Goal: Book appointment/travel/reservation

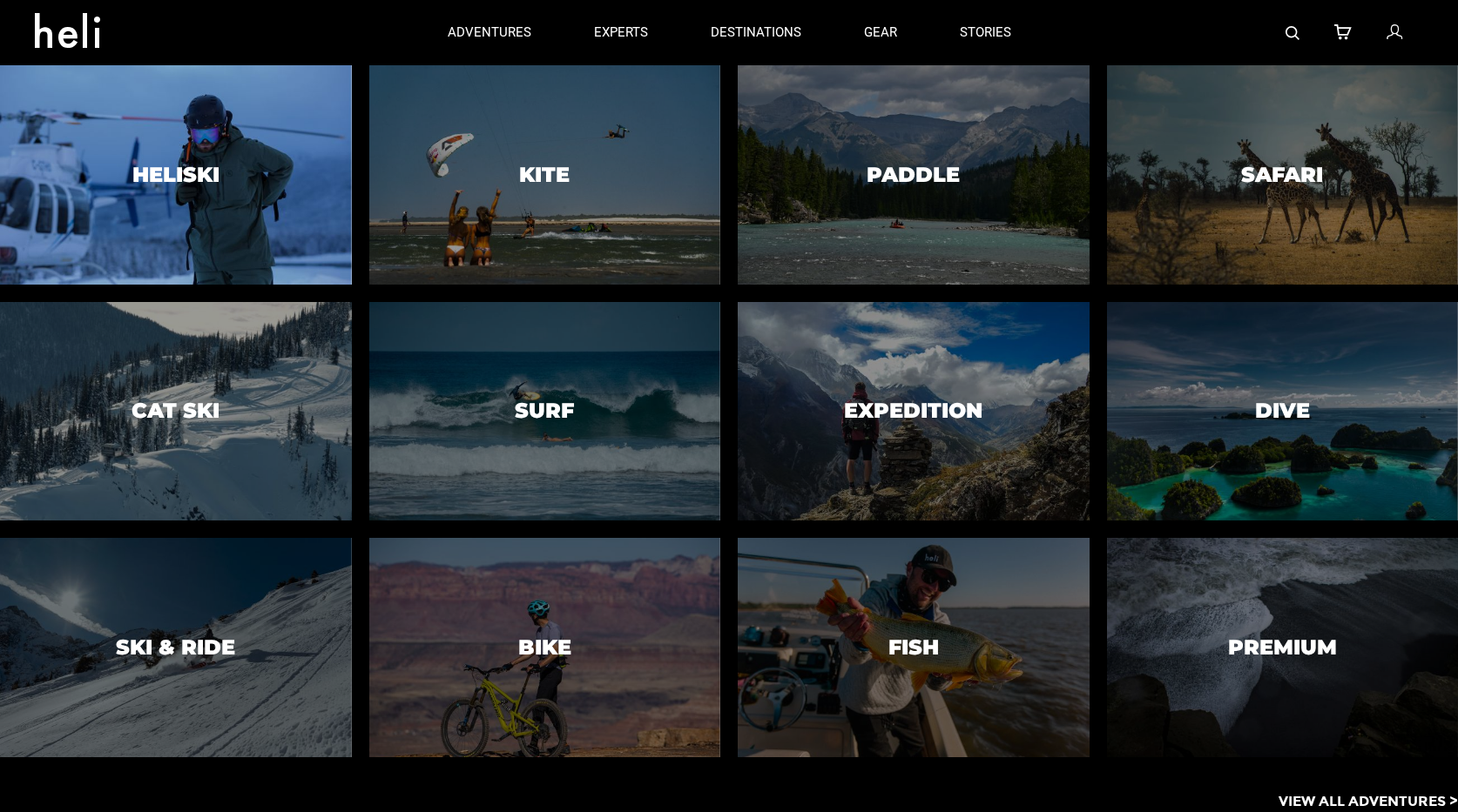
click at [178, 170] on h3 "Heliski" at bounding box center [176, 174] width 87 height 23
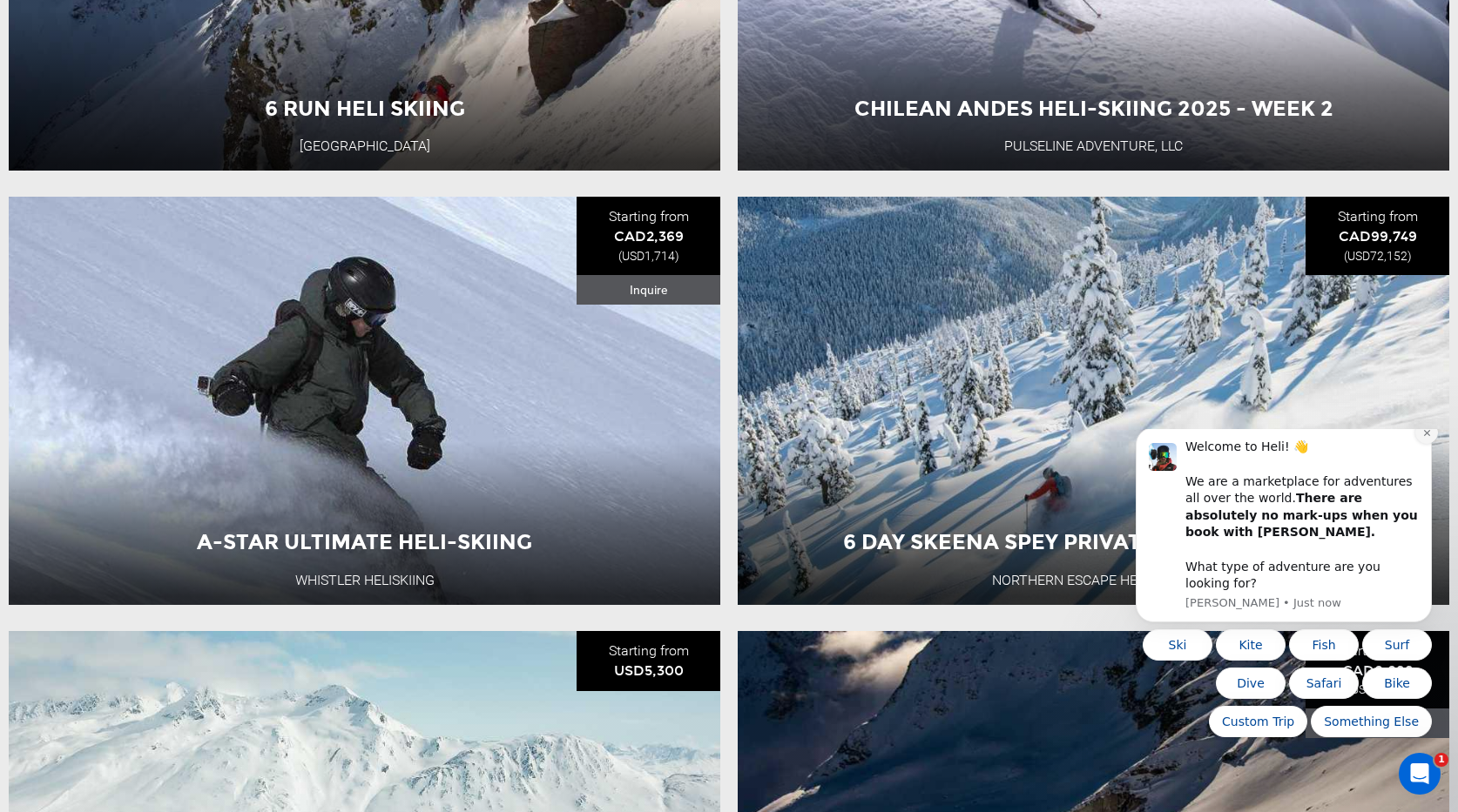
click at [1424, 444] on button "Dismiss notification" at bounding box center [1426, 432] width 23 height 23
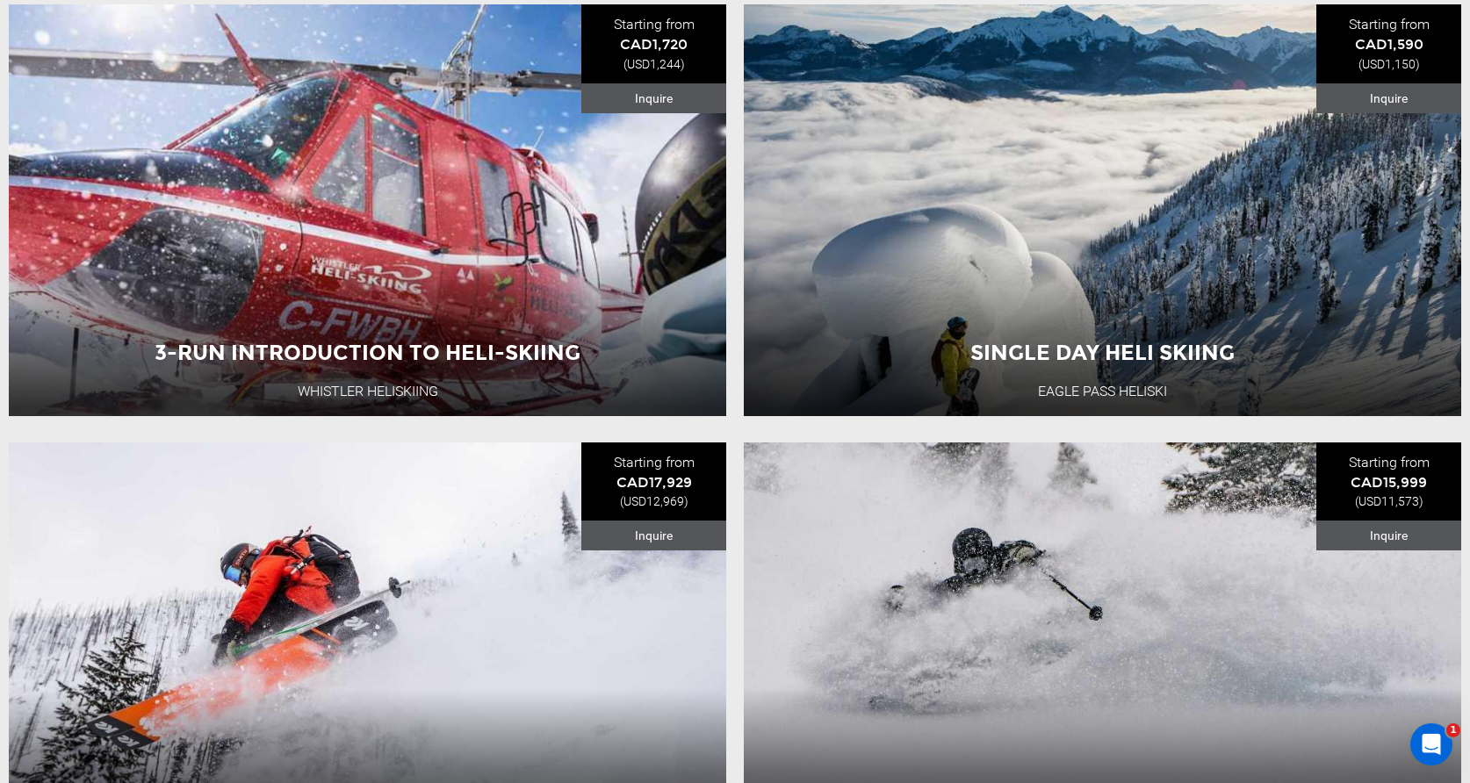
scroll to position [5196, 0]
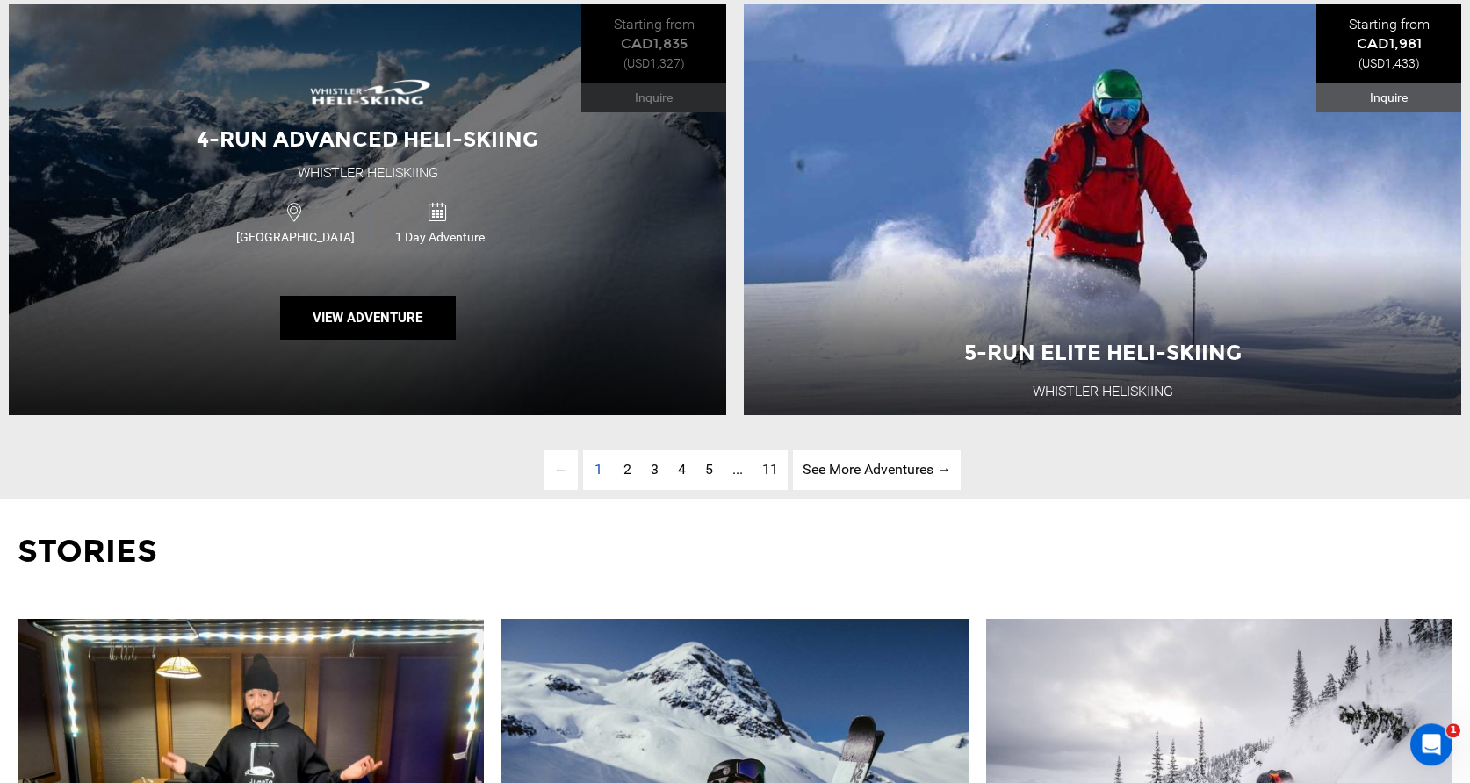
click at [584, 298] on div "4-Run Advanced Heli-Skiing Whistler Heliskiing [GEOGRAPHIC_DATA] 1 Day Adventur…" at bounding box center [367, 210] width 717 height 412
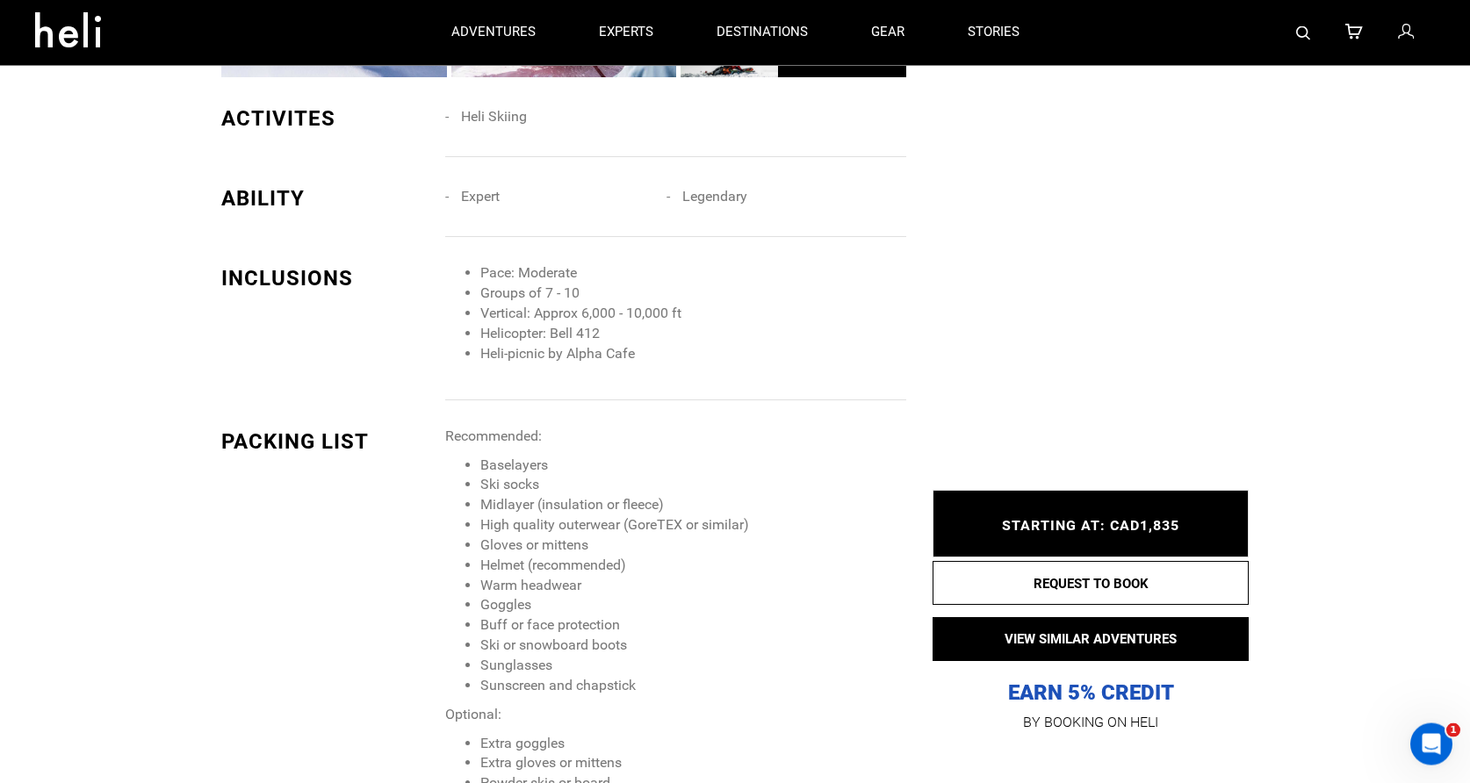
scroll to position [1454, 0]
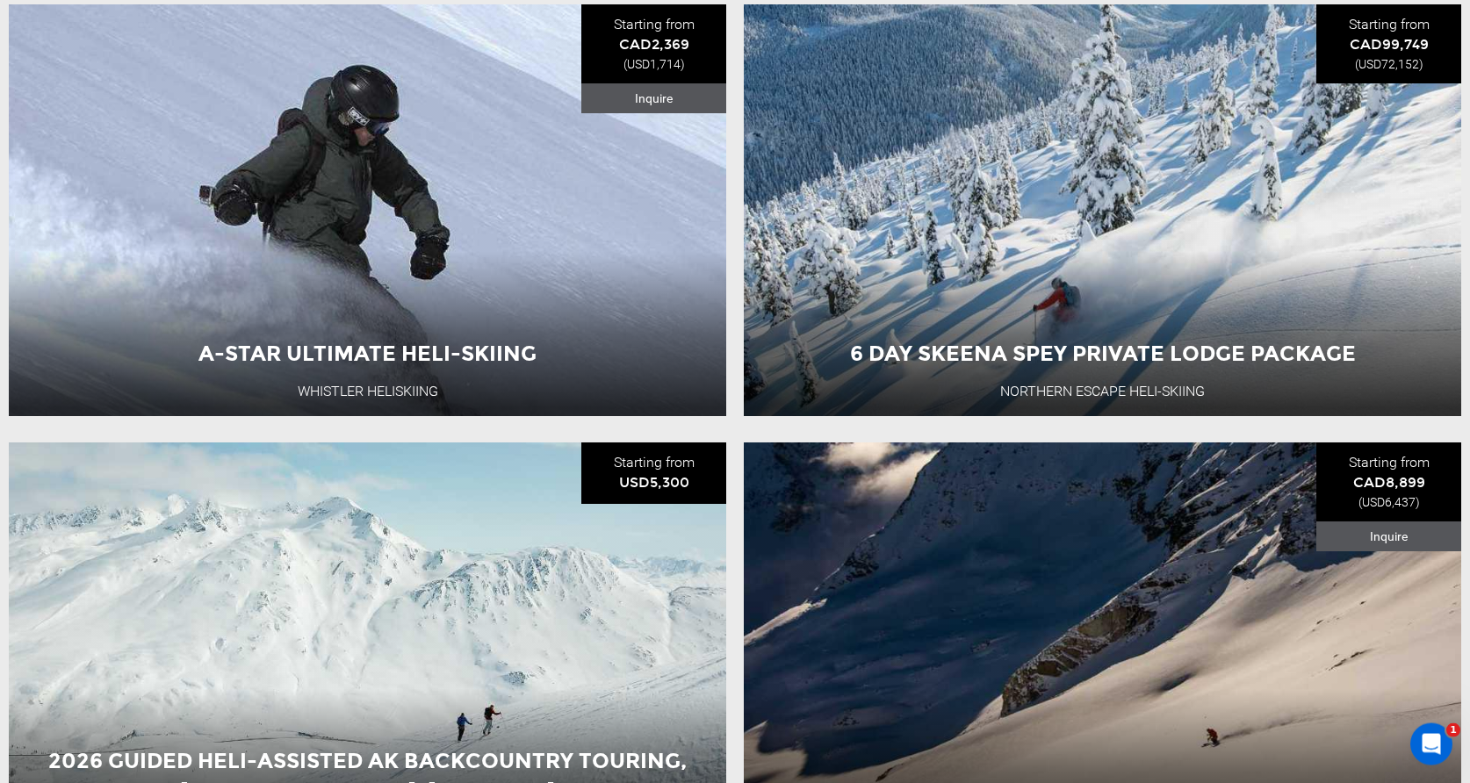
scroll to position [3007, 0]
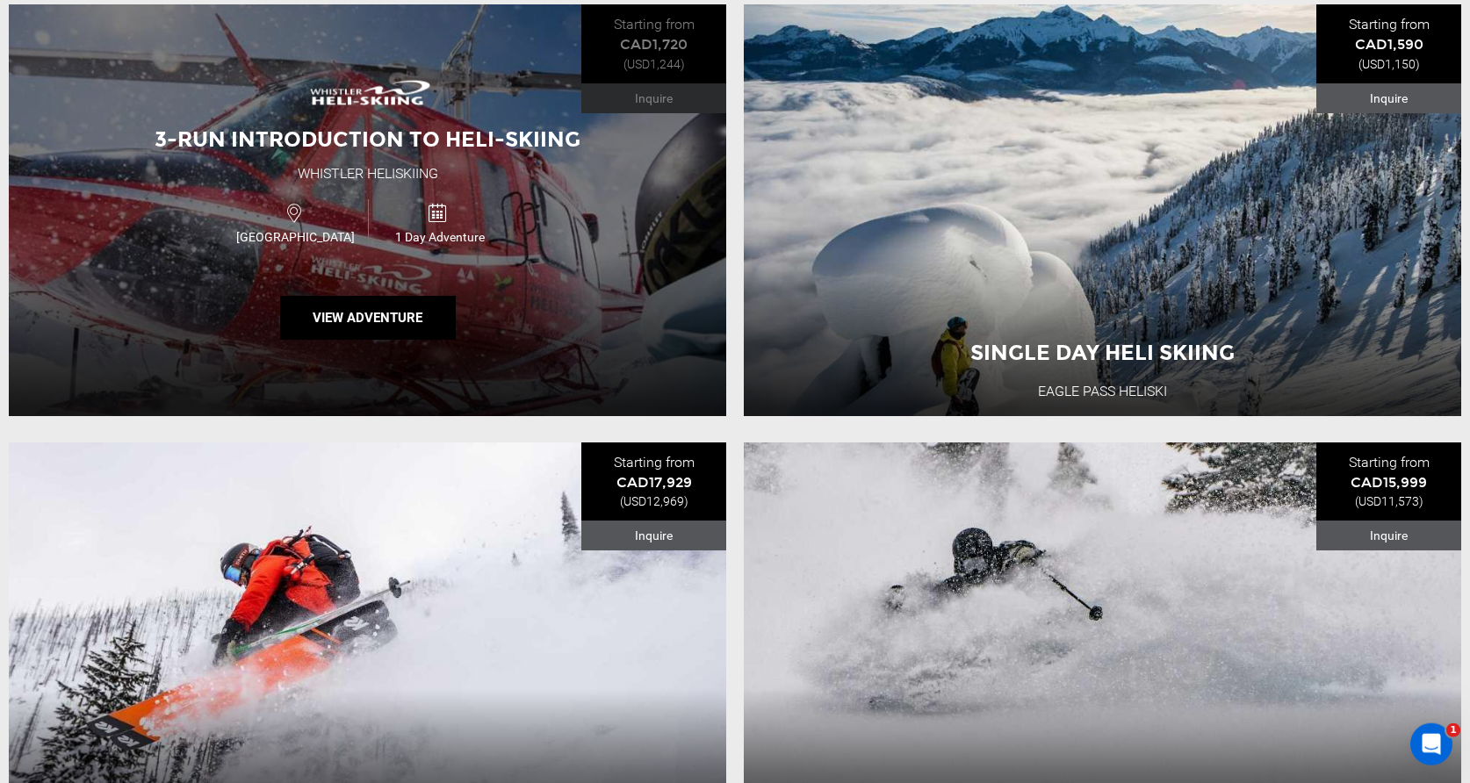
click at [539, 255] on div "3-Run Introduction to Heli-Skiing Whistler Heliskiing Canada 1 Day Adventure Vi…" at bounding box center [367, 210] width 717 height 412
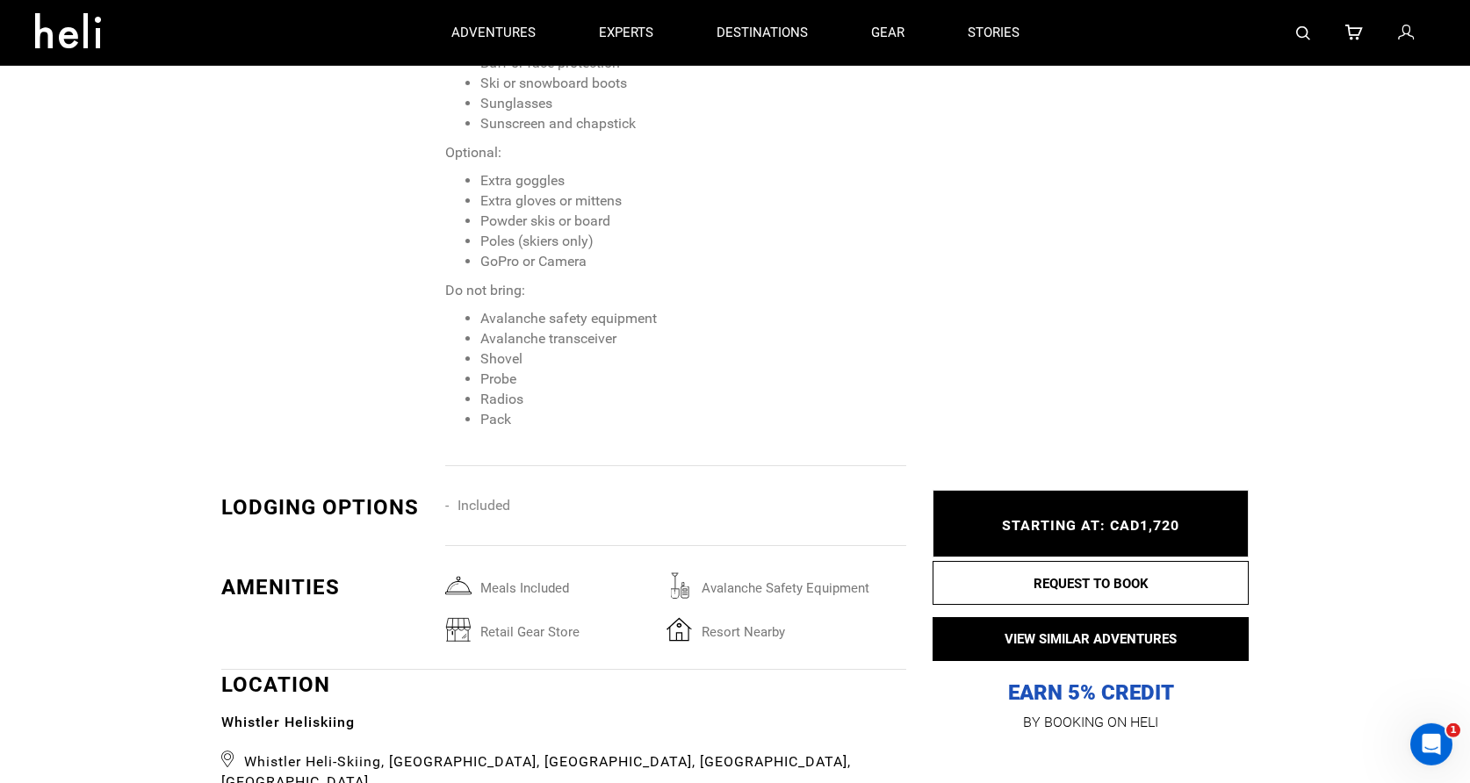
scroll to position [2060, 0]
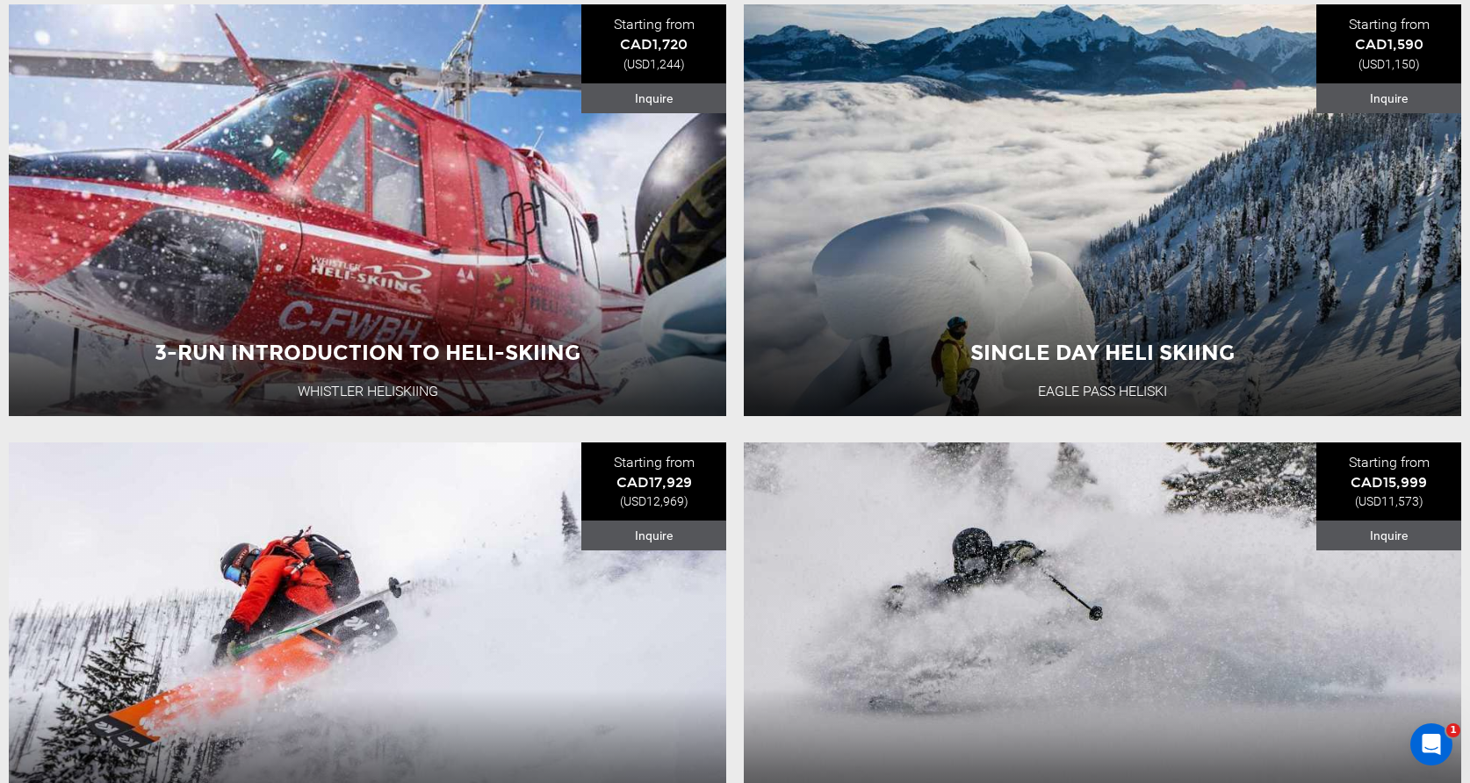
scroll to position [5196, 0]
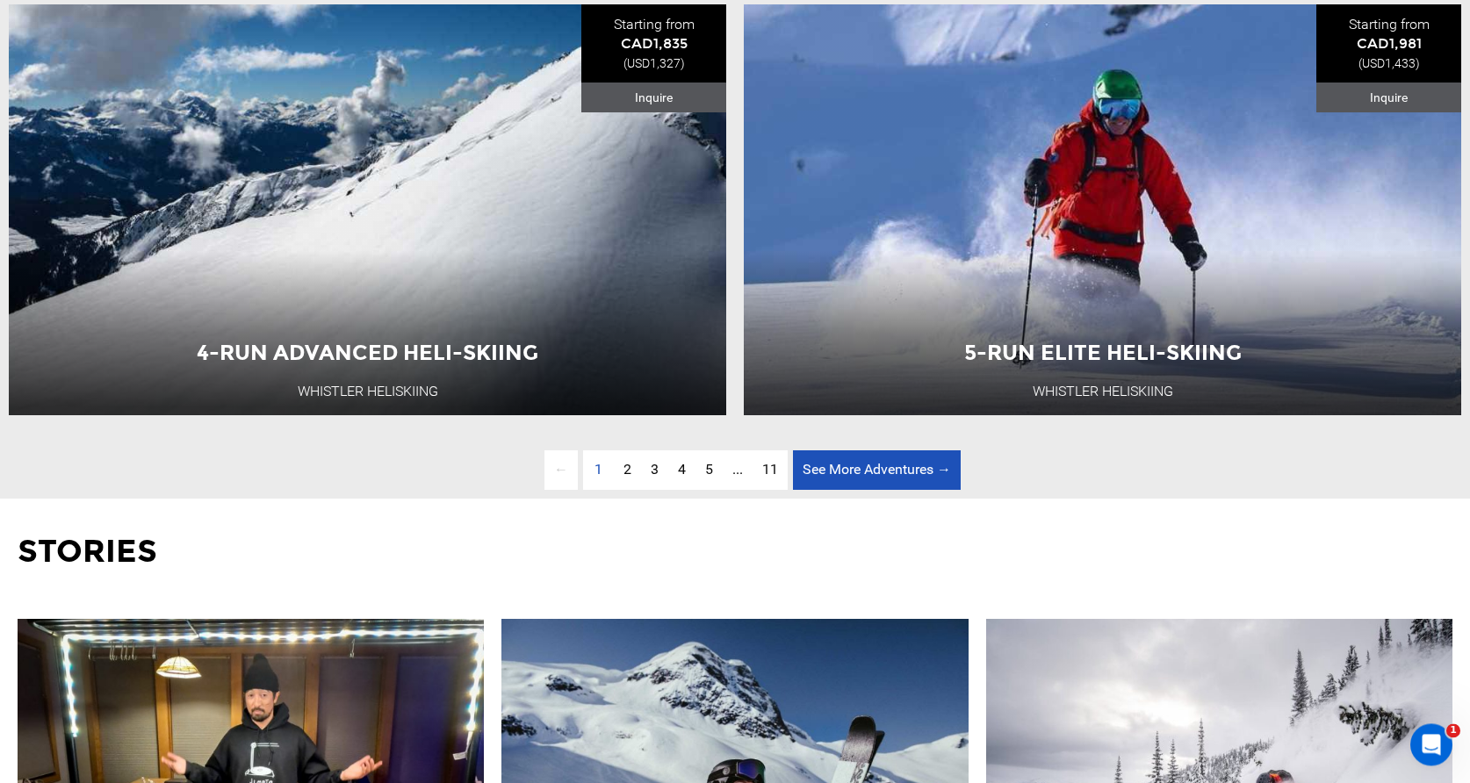
click at [847, 474] on link "See More Adventures → page" at bounding box center [877, 470] width 168 height 40
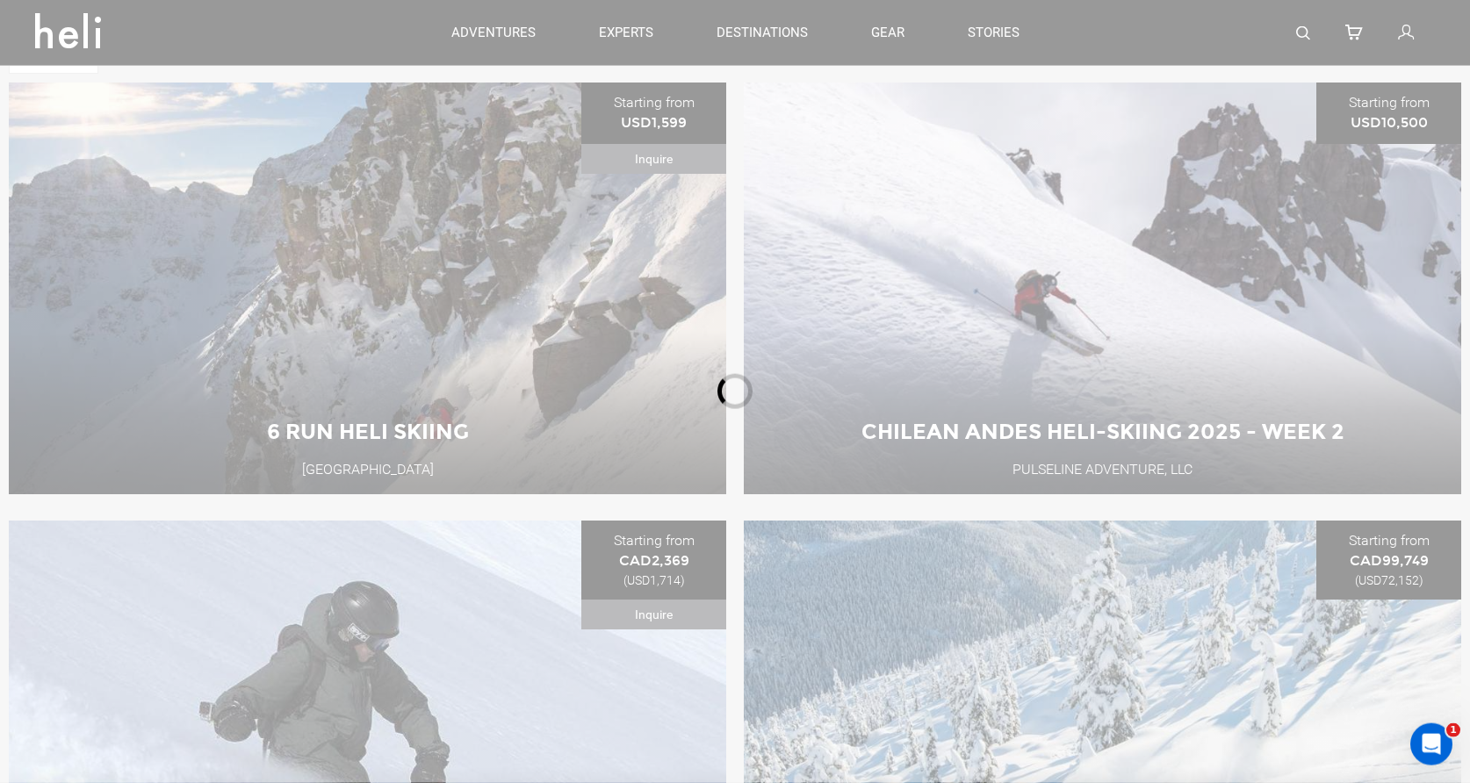
scroll to position [738, 0]
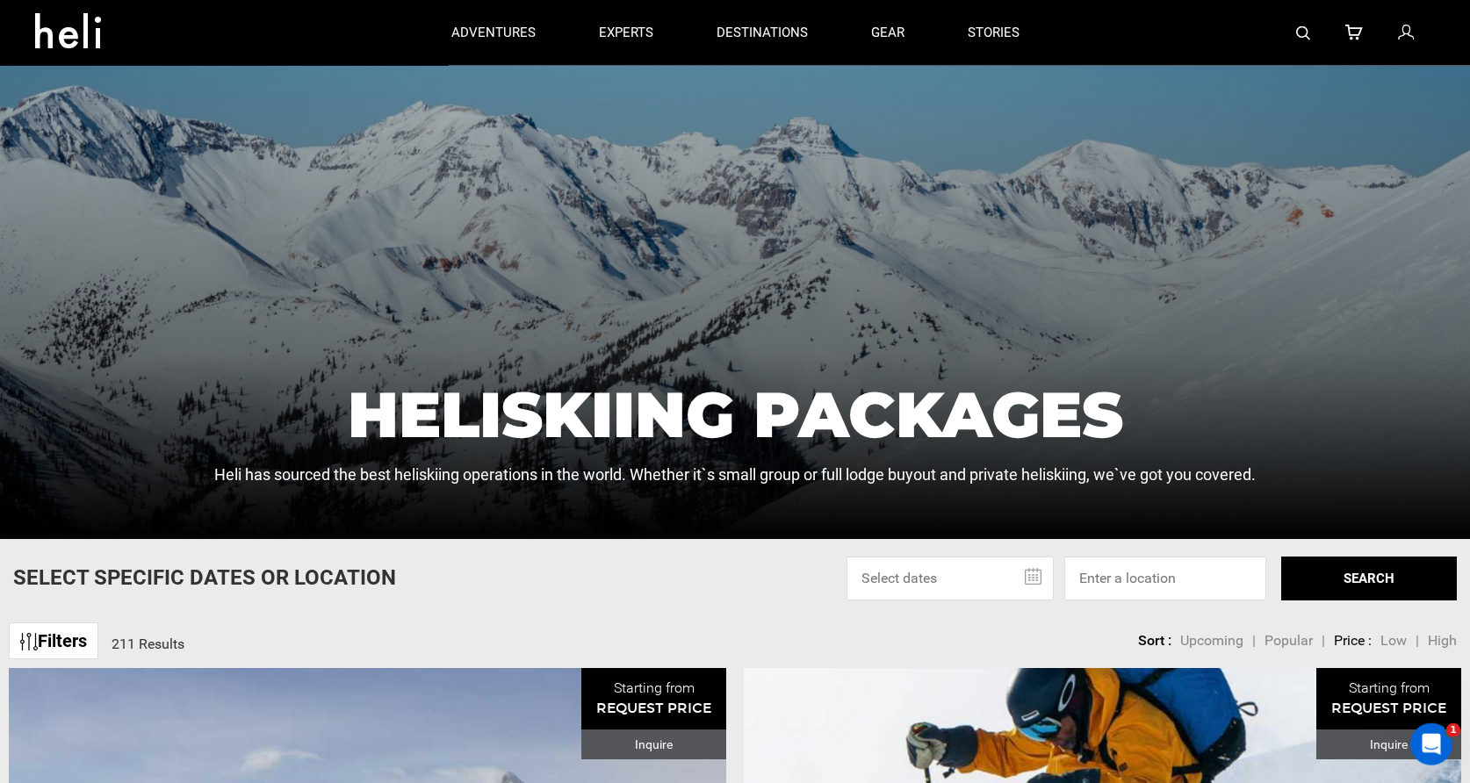
scroll to position [242, 0]
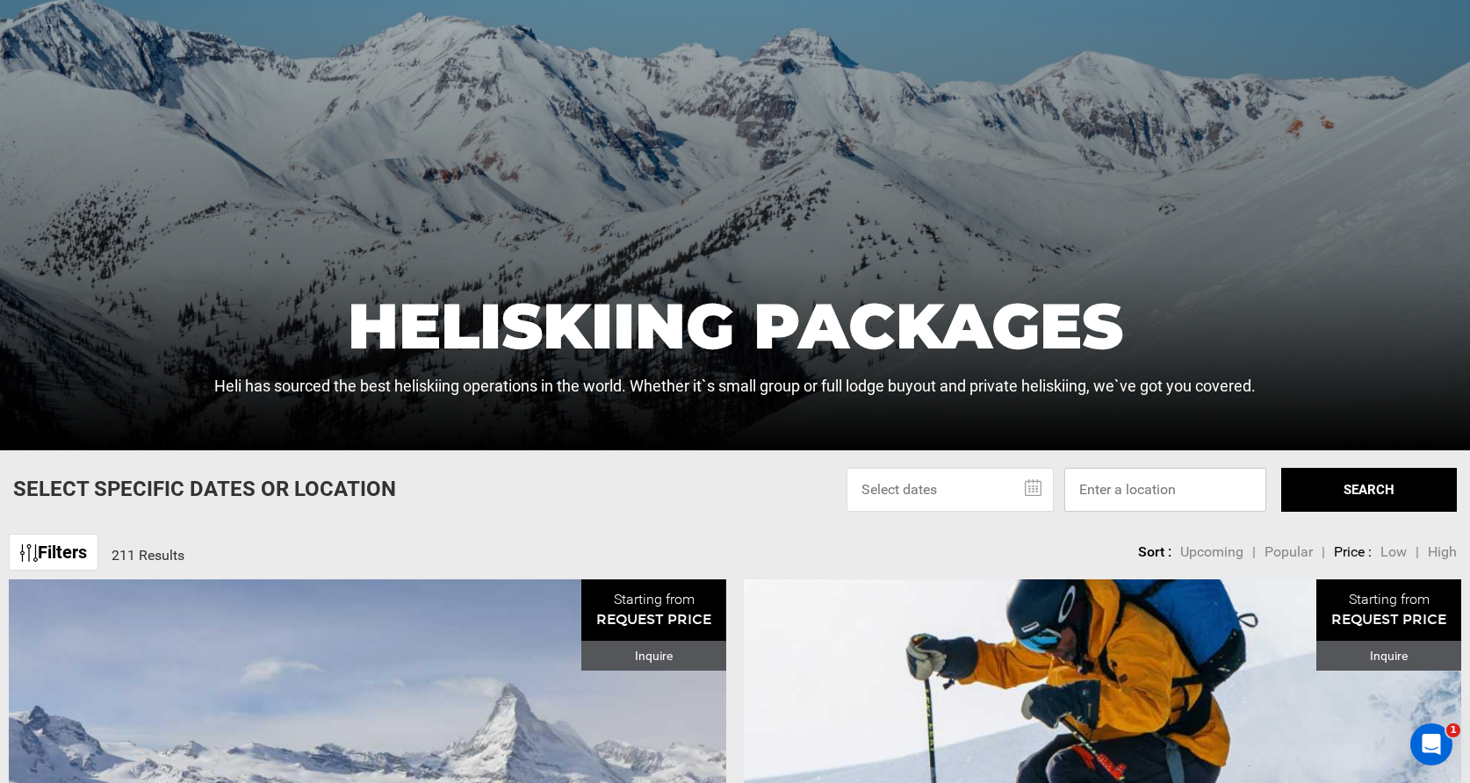
click at [1140, 494] on input at bounding box center [1165, 490] width 202 height 44
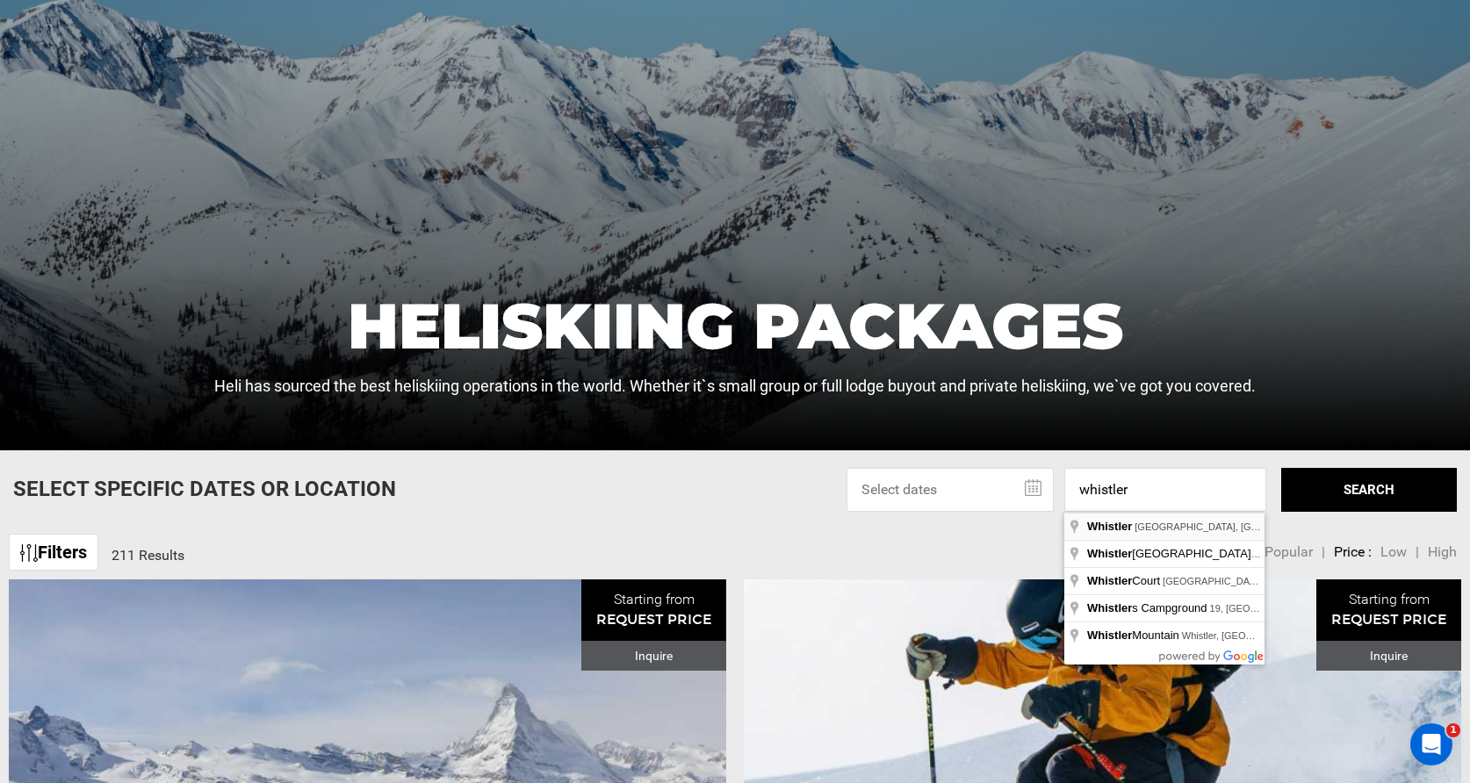
type input "Whistler, [GEOGRAPHIC_DATA], [GEOGRAPHIC_DATA]"
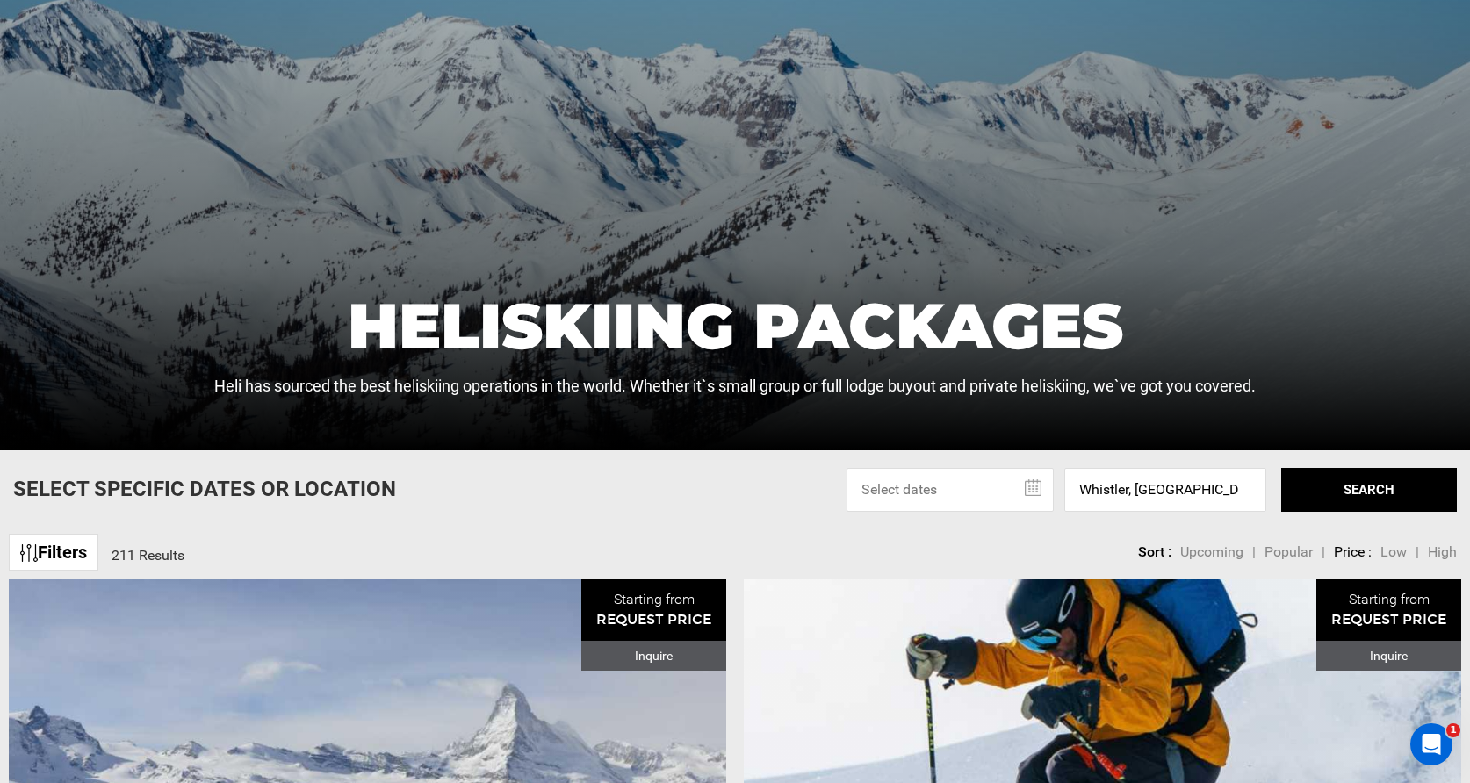
click at [1389, 483] on button "SEARCH" at bounding box center [1369, 490] width 176 height 44
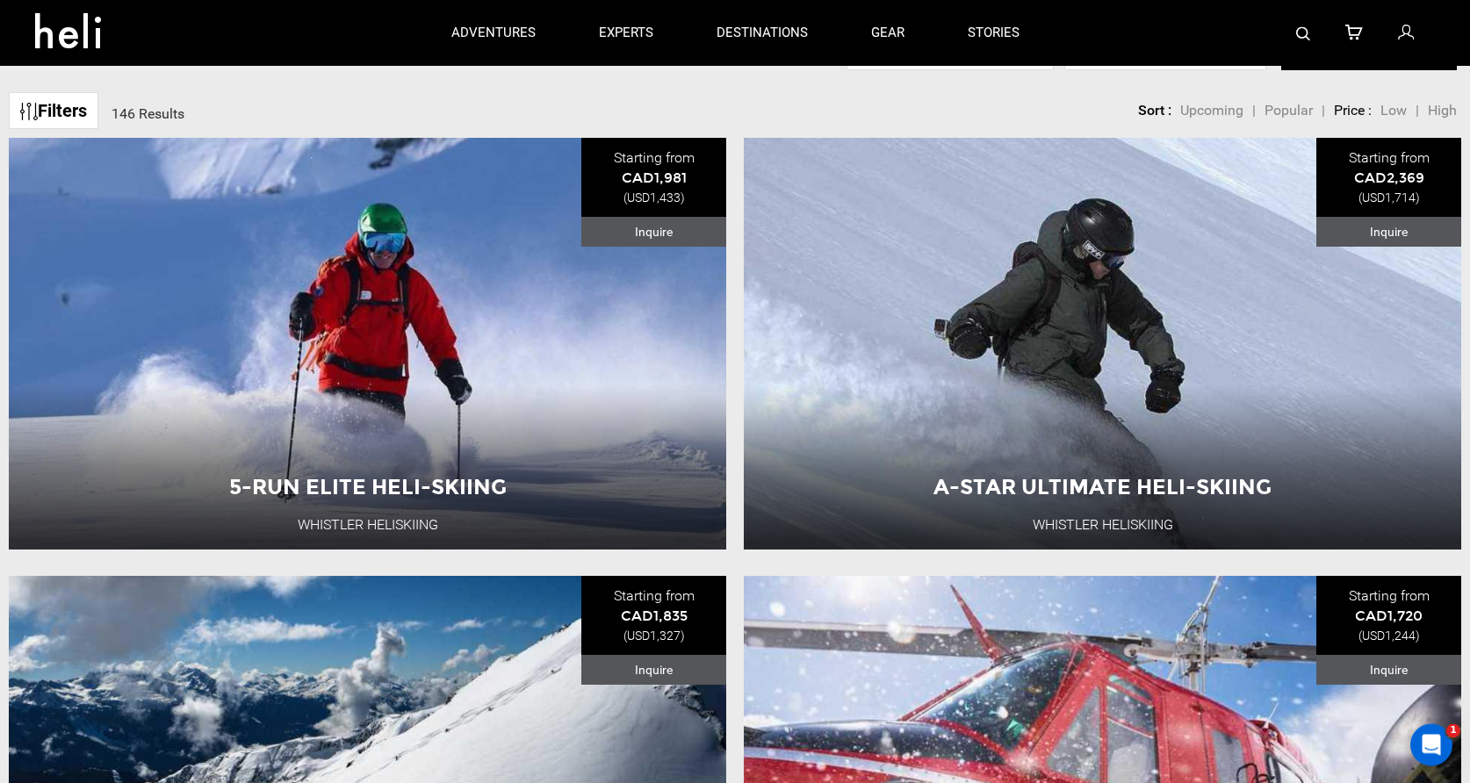
scroll to position [648, 0]
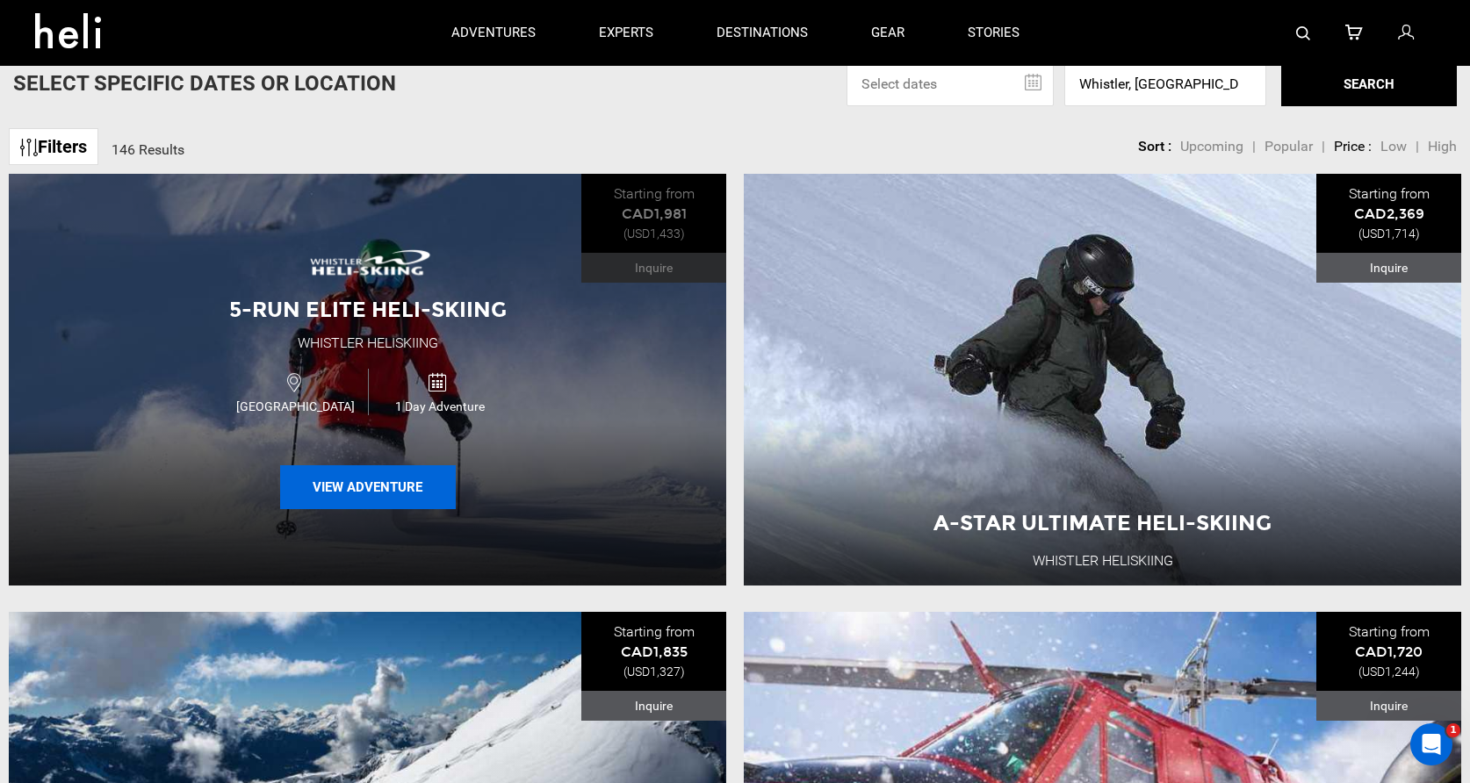
click at [335, 489] on button "View Adventure" at bounding box center [368, 487] width 176 height 44
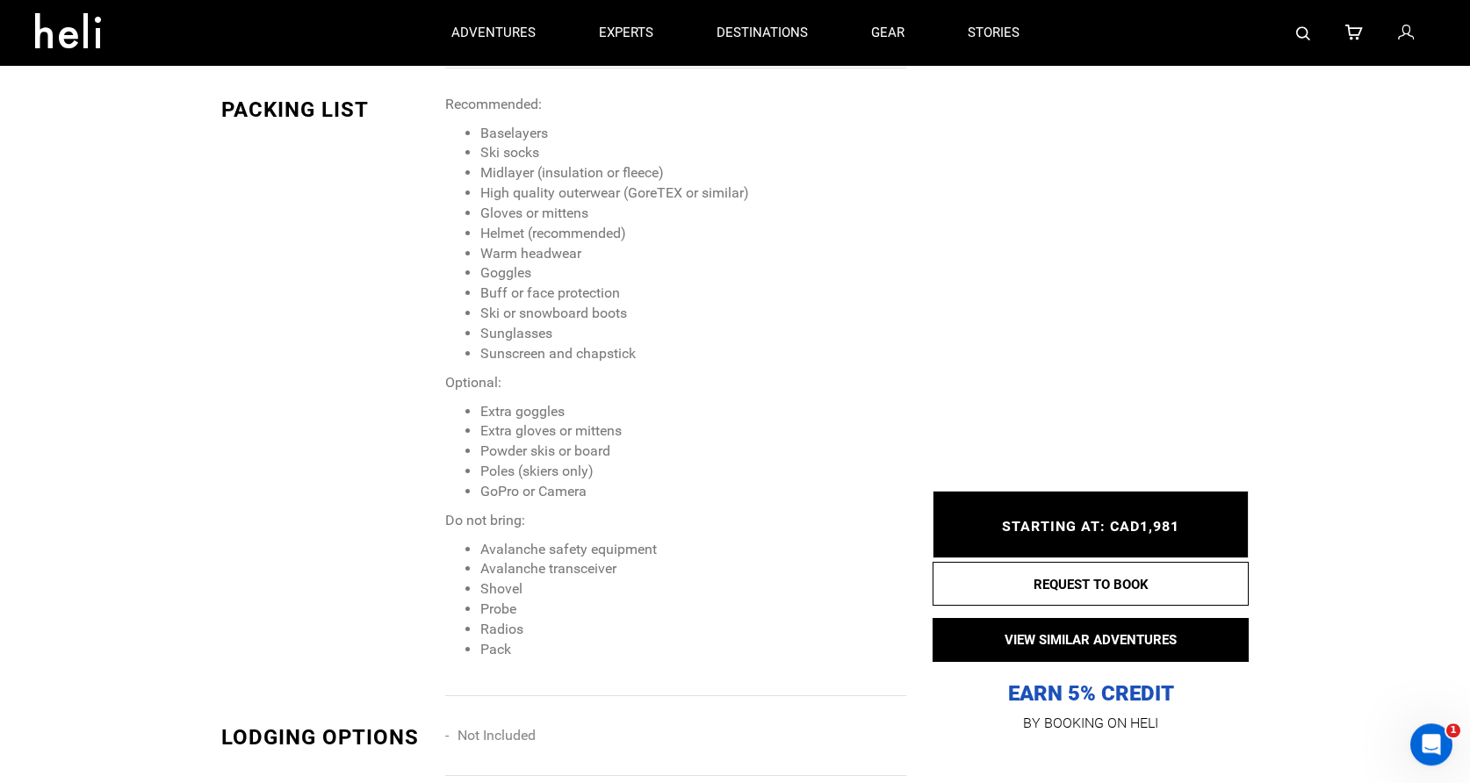
scroll to position [1696, 0]
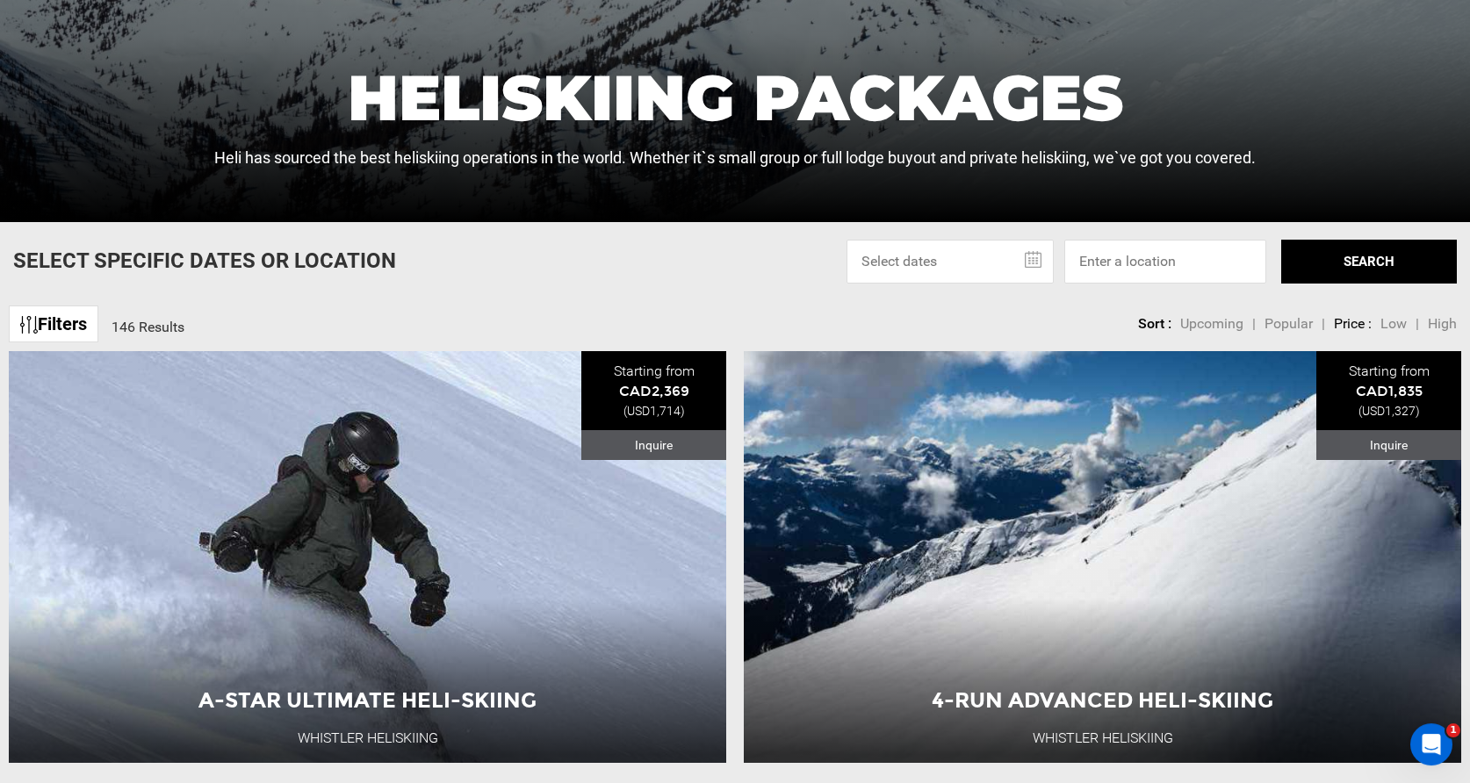
scroll to position [524, 0]
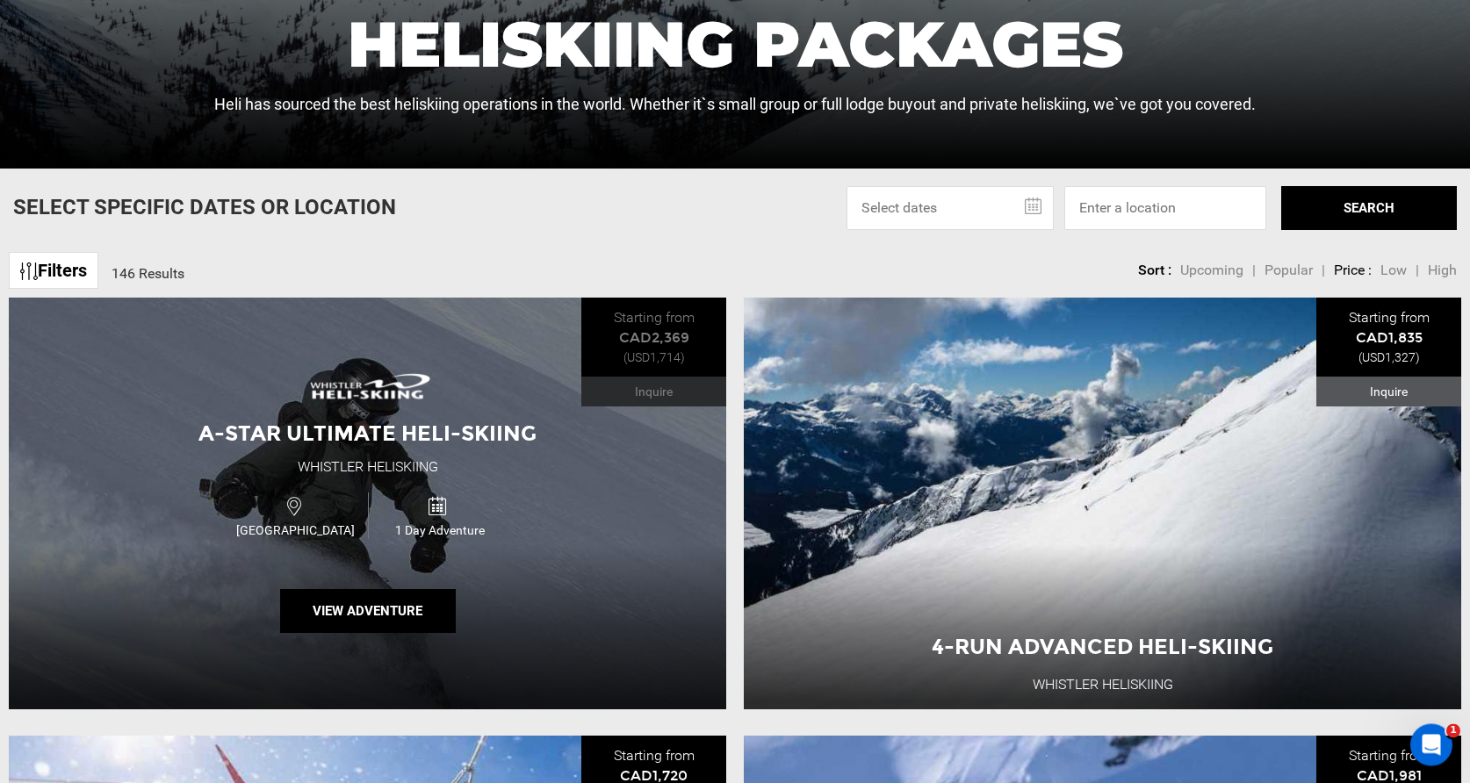
click at [389, 492] on div "Canada 1 Day Adventure" at bounding box center [367, 515] width 430 height 59
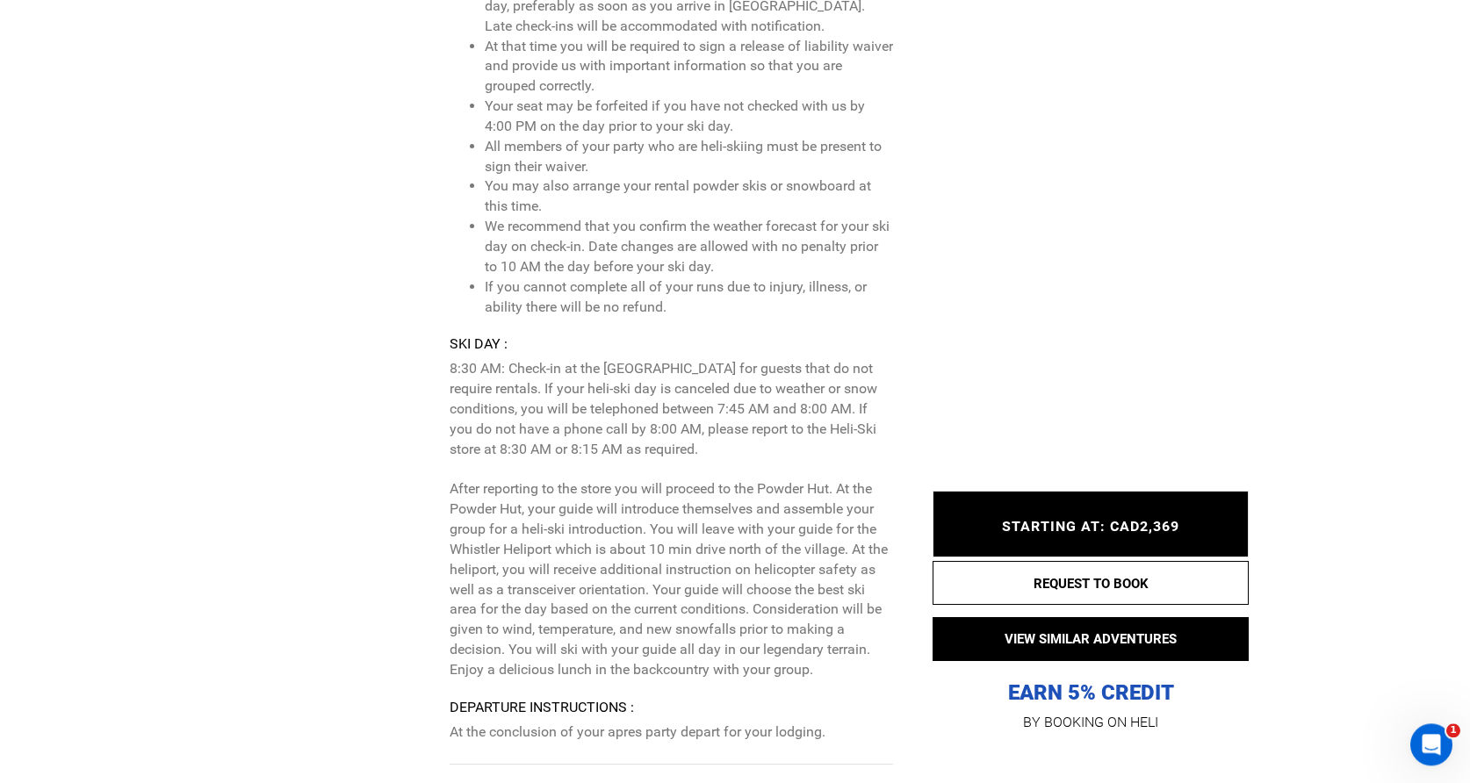
scroll to position [3489, 0]
